Goal: Find specific page/section

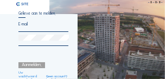
type input "[EMAIL_ADDRESS][DOMAIN_NAME]"
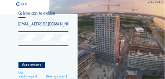
click at [34, 67] on div "Aanmelden." at bounding box center [32, 66] width 27 height 7
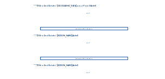
scroll to position [131, 0]
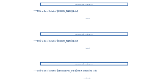
click at [83, 34] on div "Ga naar afbeeldingen" at bounding box center [84, 34] width 88 height 3
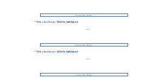
scroll to position [126, 0]
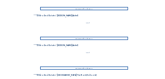
click at [90, 69] on div "Ga naar afbeeldingen" at bounding box center [84, 68] width 88 height 3
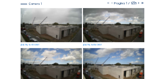
scroll to position [87, 0]
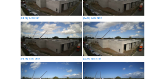
click at [107, 38] on img at bounding box center [113, 39] width 61 height 35
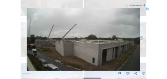
click at [62, 36] on img at bounding box center [83, 40] width 113 height 64
click at [143, 73] on icon at bounding box center [143, 74] width 3 height 4
click at [161, 31] on div "Scroll om door de tijd te reizen | Druk op de 'Alt'-[PERSON_NAME] + scroll om t…" at bounding box center [83, 39] width 167 height 79
click at [147, 10] on icon at bounding box center [147, 9] width 3 height 3
